Goal: Find specific page/section

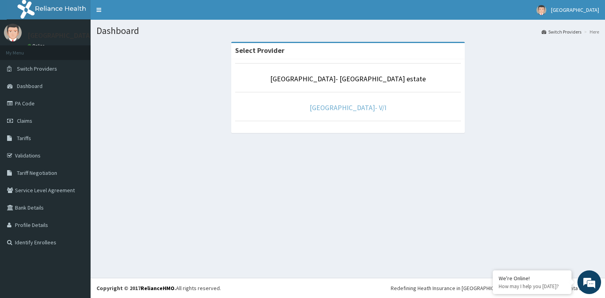
click at [350, 110] on link "[GEOGRAPHIC_DATA]- V/I" at bounding box center [348, 107] width 77 height 9
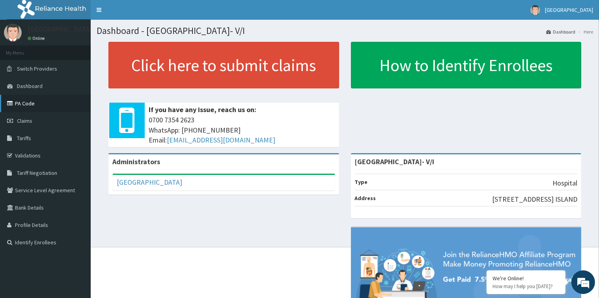
click at [34, 107] on link "PA Code" at bounding box center [45, 103] width 91 height 17
